Goal: Transaction & Acquisition: Book appointment/travel/reservation

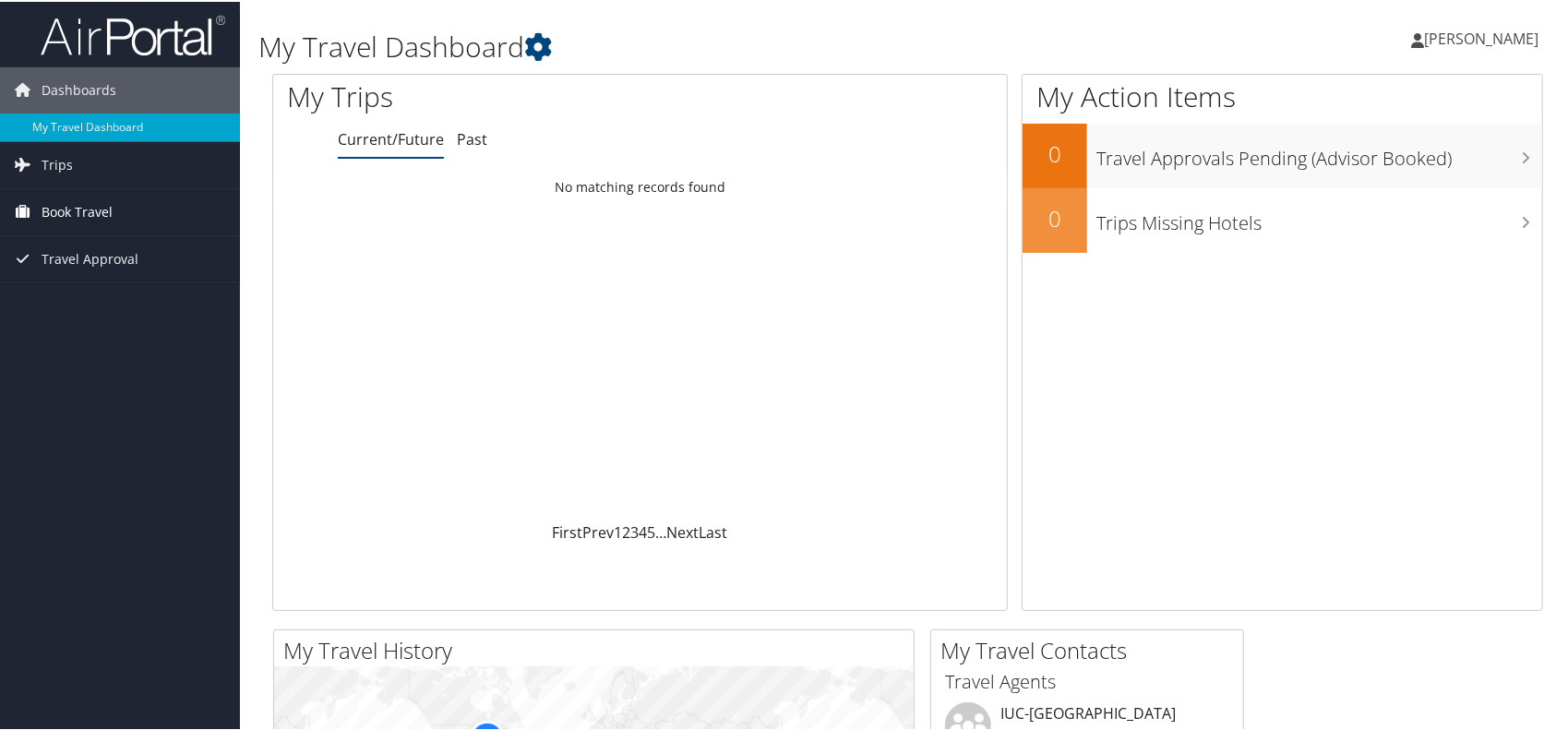
click at [83, 209] on span "Book Travel" at bounding box center [77, 210] width 71 height 46
click at [95, 301] on link "Book/Manage Online Trips" at bounding box center [119, 303] width 240 height 28
click at [1506, 35] on span "[PERSON_NAME]" at bounding box center [1481, 37] width 114 height 20
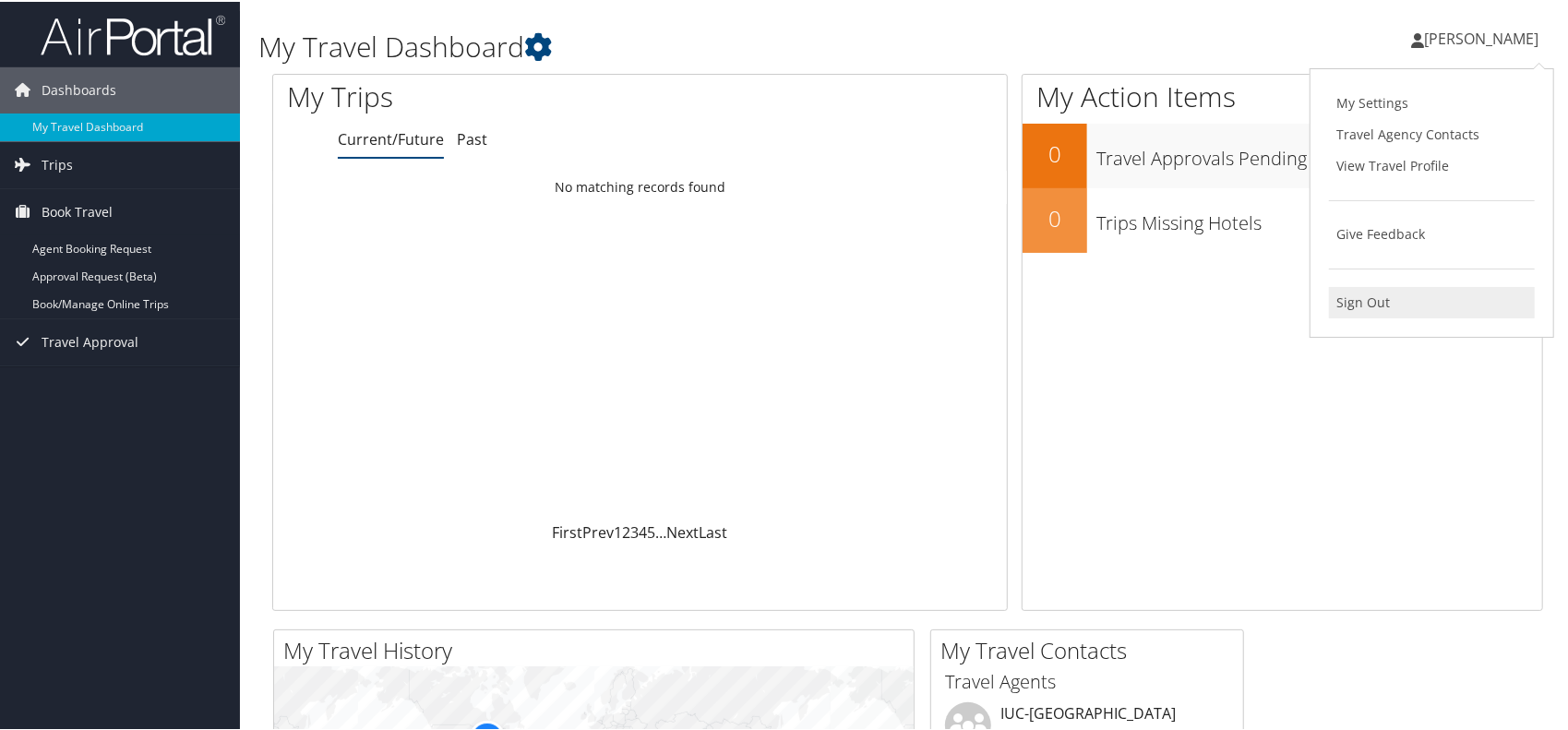
click at [1344, 299] on link "Sign Out" at bounding box center [1432, 301] width 206 height 32
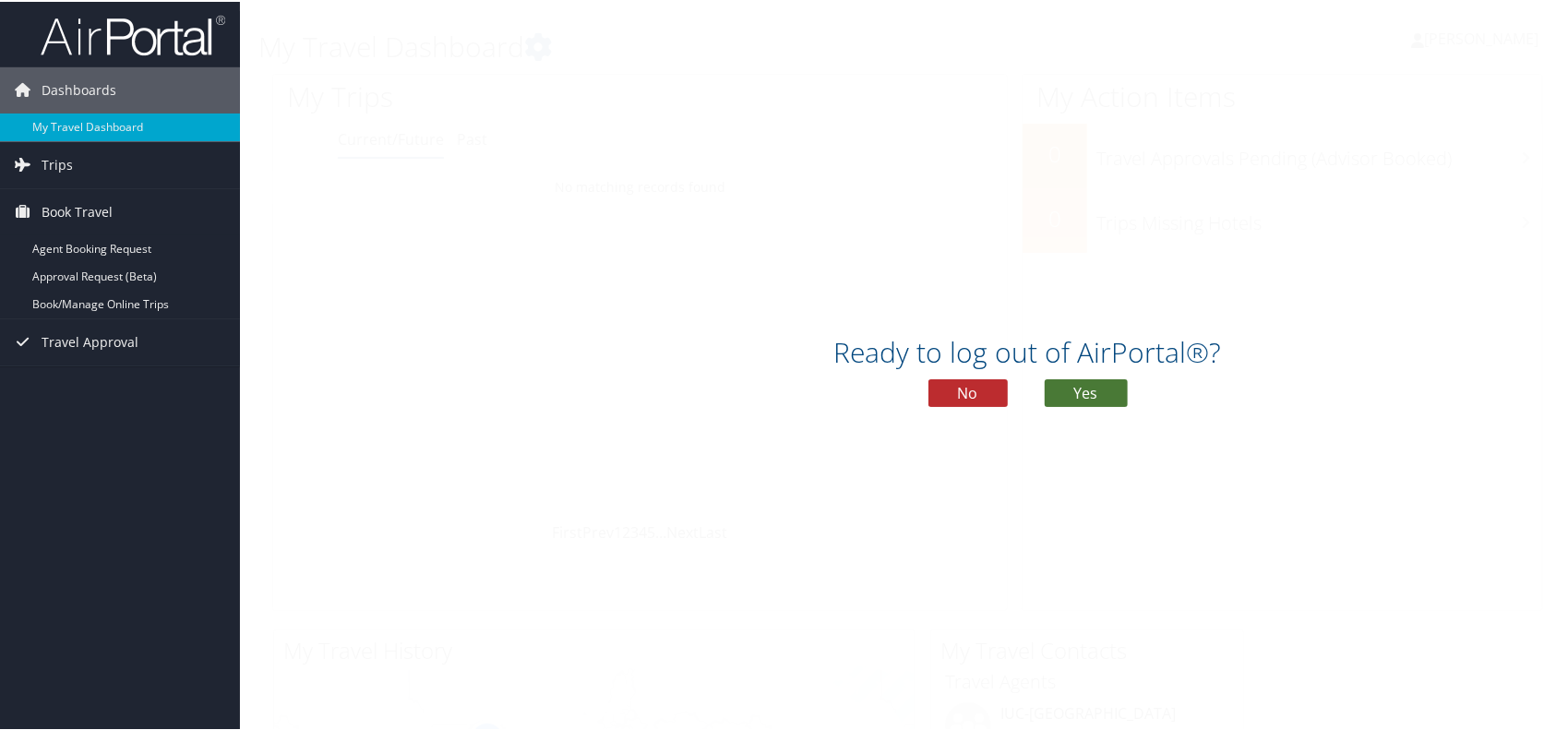
click at [1067, 393] on button "Yes" at bounding box center [1086, 391] width 83 height 28
